Goal: Obtain resource: Download file/media

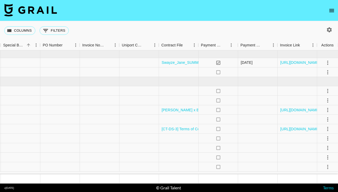
scroll to position [0, 537]
click at [185, 128] on link "[CT-DS-3] Terms of Cooperation with Influencers.docx.pdf" at bounding box center [209, 128] width 96 height 5
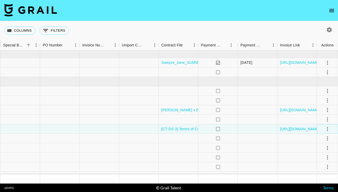
click at [326, 128] on icon "select merge strategy" at bounding box center [327, 129] width 6 height 6
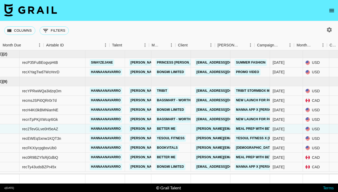
scroll to position [0, 0]
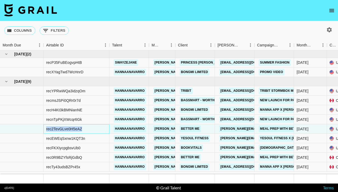
drag, startPoint x: 90, startPoint y: 128, endPoint x: 45, endPoint y: 129, distance: 44.8
click at [45, 129] on div "rec2TevGLve0H5eAZ" at bounding box center [76, 128] width 66 height 9
copy div "rec2TevGLve0H5eAZ"
click at [89, 129] on div "rec2TevGLve0H5eAZ" at bounding box center [76, 128] width 66 height 9
drag, startPoint x: 91, startPoint y: 127, endPoint x: 46, endPoint y: 129, distance: 45.9
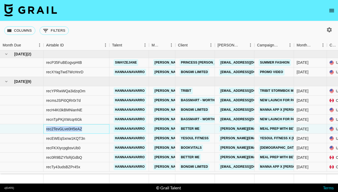
click at [46, 129] on div "rec2TevGLve0H5eAZ" at bounding box center [76, 128] width 66 height 9
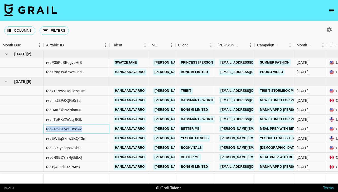
copy div "rec2TevGLve0H5eAZ"
click at [95, 128] on div "rec2TevGLve0H5eAZ" at bounding box center [76, 128] width 66 height 9
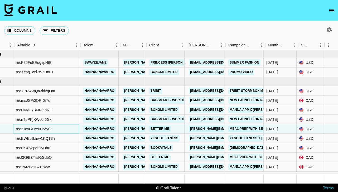
scroll to position [0, 29]
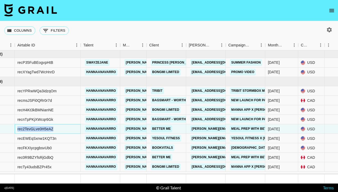
drag, startPoint x: 66, startPoint y: 129, endPoint x: 17, endPoint y: 129, distance: 48.7
click at [17, 129] on div "rec2TevGLve0H5eAZ" at bounding box center [48, 128] width 66 height 9
copy div "rec2TevGLve0H5eAZ"
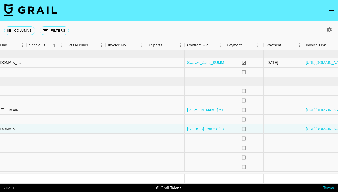
scroll to position [0, 537]
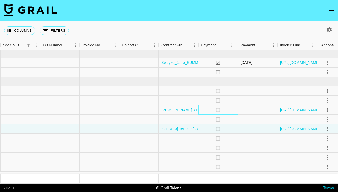
click at [217, 110] on icon "no" at bounding box center [217, 109] width 5 height 5
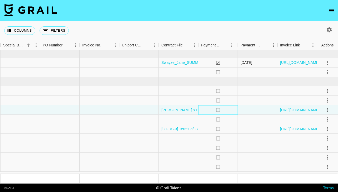
click at [217, 110] on icon "no" at bounding box center [217, 109] width 5 height 5
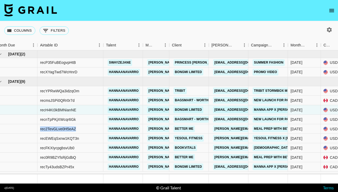
scroll to position [0, 0]
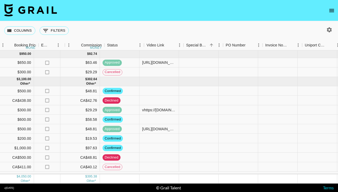
scroll to position [0, 365]
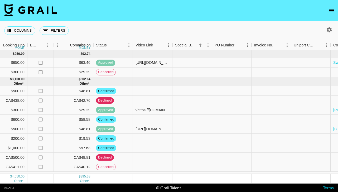
click at [328, 30] on icon "button" at bounding box center [329, 30] width 6 height 6
select select "May '25"
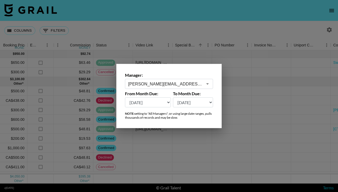
click at [329, 30] on div at bounding box center [169, 96] width 338 height 192
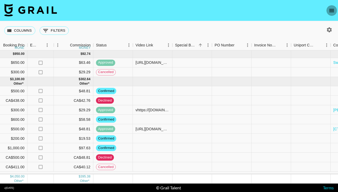
click at [334, 9] on icon "open drawer" at bounding box center [331, 10] width 6 height 6
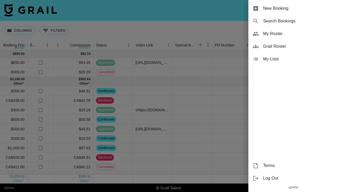
click at [181, 16] on div at bounding box center [169, 96] width 338 height 192
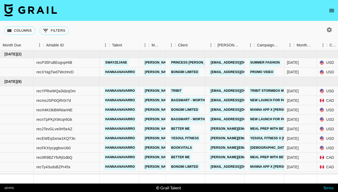
scroll to position [0, 0]
